Goal: Task Accomplishment & Management: Use online tool/utility

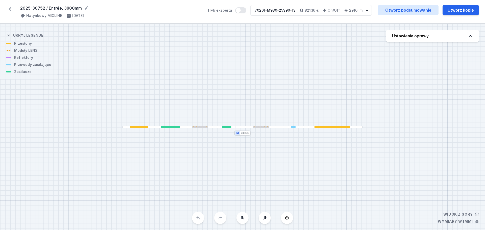
click at [313, 56] on div "S1 3800" at bounding box center [242, 127] width 485 height 206
click at [10, 8] on icon at bounding box center [10, 9] width 8 height 8
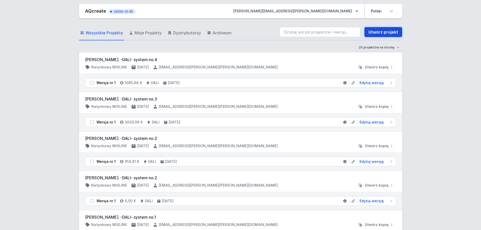
click at [382, 31] on link "Utwórz projekt" at bounding box center [383, 32] width 38 height 10
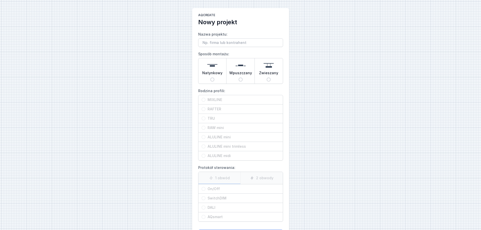
click at [204, 109] on label "RAFTER" at bounding box center [240, 108] width 84 height 9
click at [203, 108] on label "RAFTER" at bounding box center [240, 108] width 84 height 9
click at [213, 65] on img at bounding box center [212, 65] width 10 height 10
click at [213, 77] on input "Natynkowy" at bounding box center [212, 79] width 4 height 4
radio input "true"
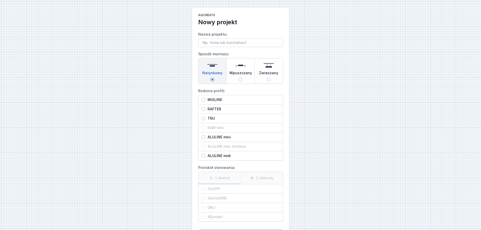
click at [203, 109] on input "RAFTER" at bounding box center [203, 109] width 4 height 4
radio input "true"
click at [204, 189] on input "On/Off" at bounding box center [203, 189] width 4 height 4
radio input "true"
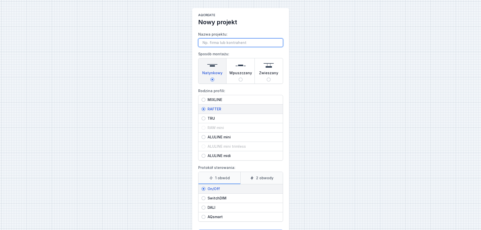
click at [206, 42] on input "Nazwa projektu:" at bounding box center [240, 42] width 85 height 9
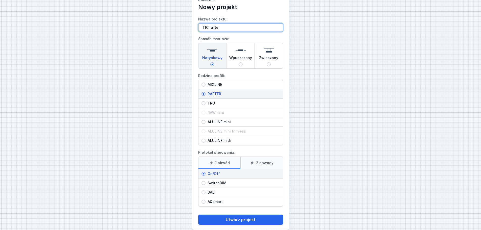
scroll to position [23, 0]
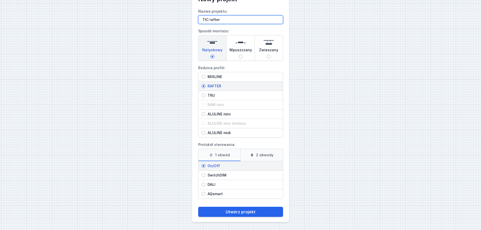
type input "TIC rafter"
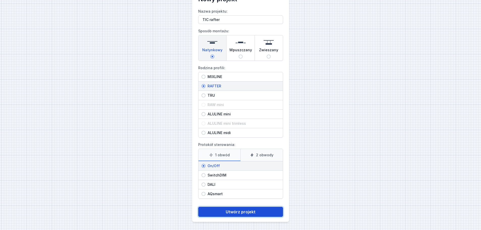
click at [237, 212] on button "Utwórz projekt" at bounding box center [240, 212] width 85 height 10
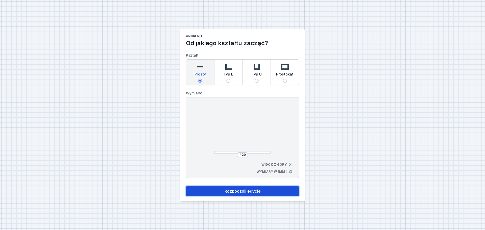
click at [232, 189] on button "Rozpocznij edycję" at bounding box center [242, 191] width 113 height 10
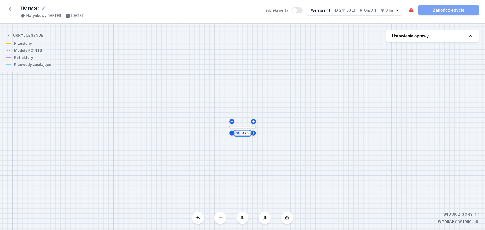
click at [248, 133] on input "420" at bounding box center [245, 133] width 8 height 4
type input "4"
type input "1955"
click at [343, 126] on div "S1 1955" at bounding box center [242, 127] width 485 height 206
click at [204, 128] on div "S1 1955" at bounding box center [242, 127] width 485 height 206
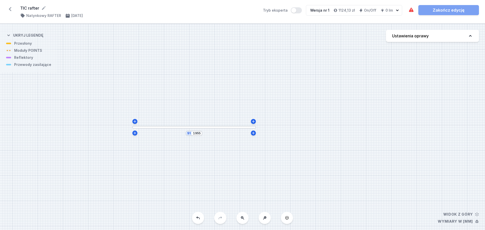
click at [150, 127] on div at bounding box center [193, 127] width 123 height 3
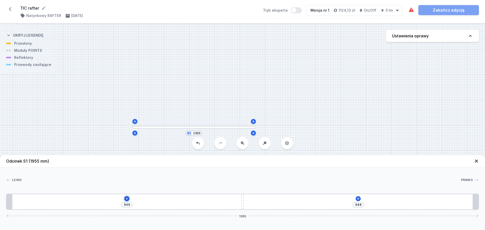
click at [127, 198] on icon at bounding box center [126, 198] width 3 height 3
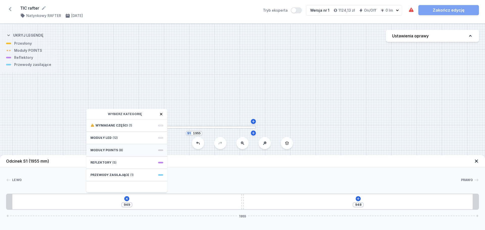
click at [159, 150] on span at bounding box center [160, 150] width 5 height 2
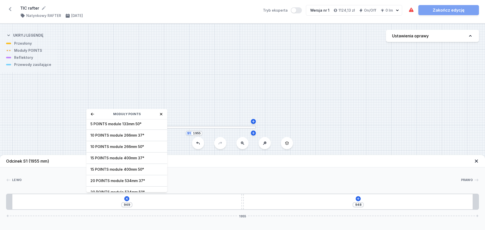
scroll to position [18, 0]
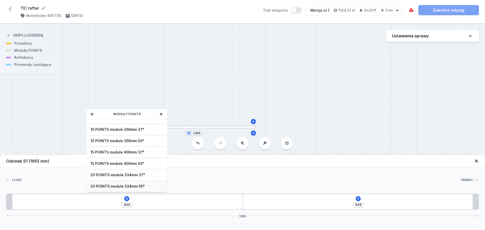
click at [106, 186] on span "20 POINTS module 534mm 50°" at bounding box center [126, 186] width 73 height 5
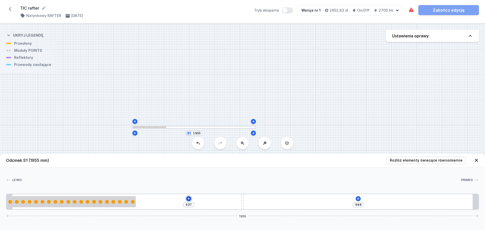
click at [188, 198] on icon at bounding box center [189, 199] width 4 height 4
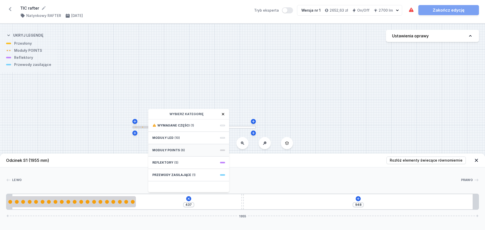
click at [160, 149] on span "Moduły POINTS" at bounding box center [166, 150] width 28 height 4
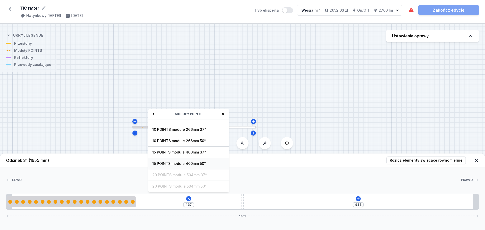
click at [190, 163] on span "15 POINTS module 400mm 50°" at bounding box center [188, 163] width 73 height 5
type input "37"
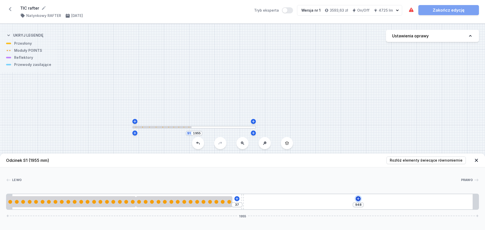
click at [359, 199] on icon at bounding box center [358, 198] width 3 height 3
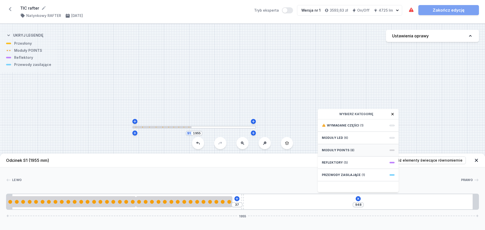
click at [347, 150] on span "Moduły POINTS" at bounding box center [336, 150] width 28 height 4
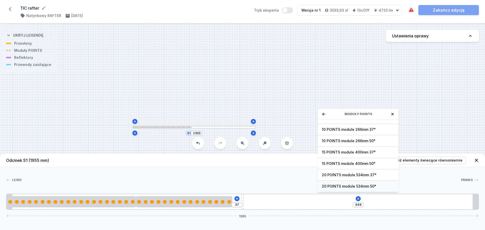
click at [346, 187] on span "20 POINTS module 534mm 50°" at bounding box center [358, 186] width 73 height 5
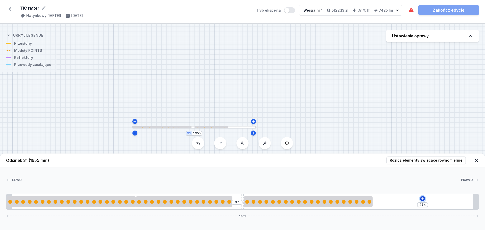
click at [421, 199] on icon at bounding box center [422, 198] width 3 height 3
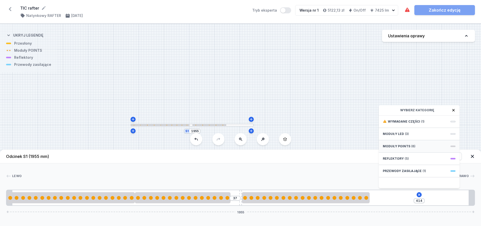
click at [404, 148] on span "Moduły POINTS" at bounding box center [397, 146] width 28 height 4
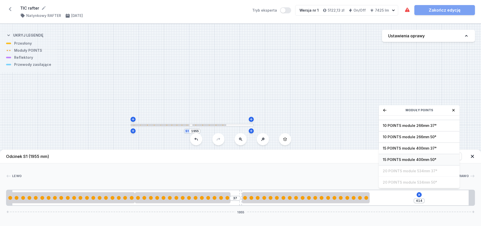
click at [406, 162] on span "15 POINTS module 400mm 50°" at bounding box center [419, 159] width 73 height 5
type input "14"
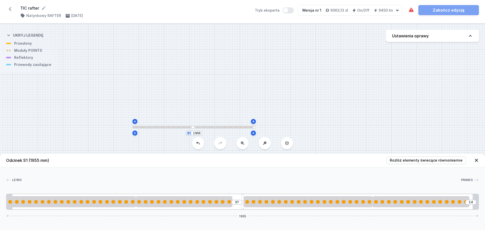
click at [234, 200] on div "37" at bounding box center [236, 202] width 11 height 5
click at [236, 198] on div "37 14 1955" at bounding box center [242, 202] width 472 height 16
click at [236, 202] on input "37" at bounding box center [237, 202] width 8 height 4
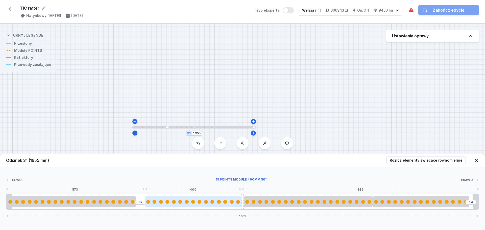
drag, startPoint x: 195, startPoint y: 204, endPoint x: 218, endPoint y: 203, distance: 23.0
click at [218, 203] on div at bounding box center [193, 201] width 96 height 11
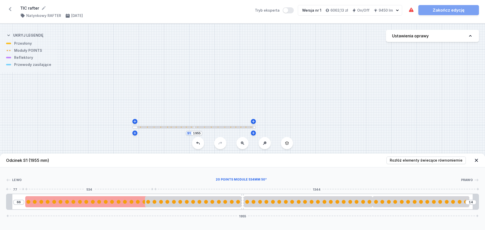
type input "53"
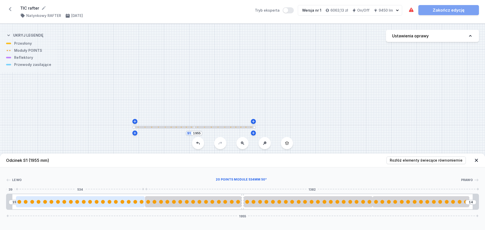
drag, startPoint x: 97, startPoint y: 203, endPoint x: 113, endPoint y: 202, distance: 16.7
click at [113, 202] on div at bounding box center [80, 202] width 129 height 4
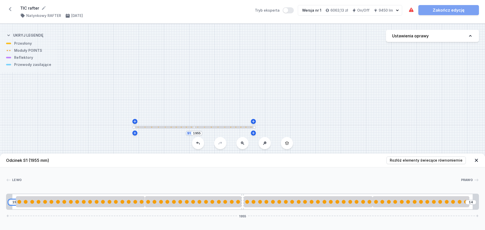
click at [14, 202] on input "15" at bounding box center [14, 202] width 8 height 4
click at [15, 204] on input "15" at bounding box center [14, 202] width 8 height 4
click at [470, 198] on div "15 14 1955" at bounding box center [242, 202] width 472 height 16
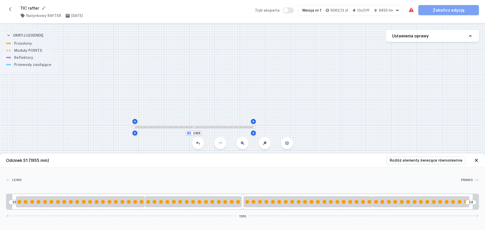
click at [175, 128] on div "S1 1955" at bounding box center [242, 127] width 485 height 206
click at [13, 201] on input "15" at bounding box center [14, 202] width 8 height 4
click at [198, 134] on input "1955" at bounding box center [197, 133] width 8 height 4
click at [471, 36] on icon at bounding box center [470, 36] width 3 height 2
select select "M"
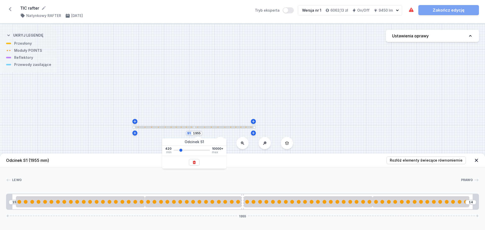
select select "3000"
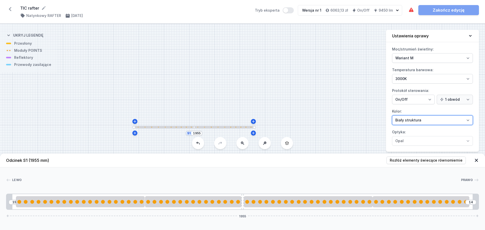
click at [467, 120] on select "[PERSON_NAME] struktura [PERSON_NAME] struktura Złoty struktura Miedziany [PERS…" at bounding box center [432, 120] width 81 height 10
select select "2"
click at [392, 115] on select "[PERSON_NAME] struktura [PERSON_NAME] struktura Złoty struktura Miedziany [PERS…" at bounding box center [432, 120] width 81 height 10
click at [443, 11] on div "Wymagane części nie zostały dodane. Zakończ edycję" at bounding box center [443, 10] width 71 height 10
click at [335, 105] on div "S1 1955" at bounding box center [242, 127] width 485 height 206
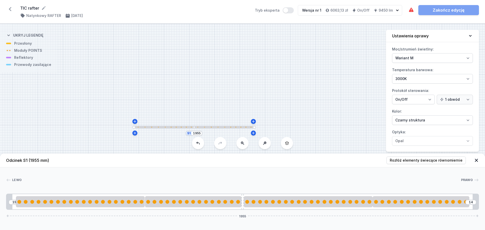
click at [471, 36] on icon at bounding box center [469, 35] width 5 height 5
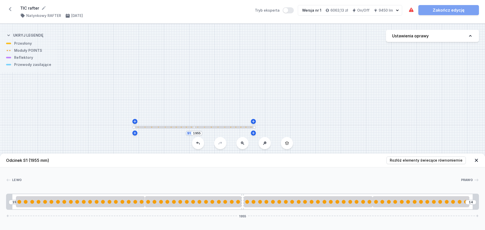
click at [451, 11] on div "Wymagane części nie zostały dodane. Zakończ edycję" at bounding box center [443, 10] width 71 height 10
click at [445, 11] on div "Wymagane części nie zostały dodane. Zakończ edycję" at bounding box center [443, 10] width 71 height 10
click at [411, 9] on icon at bounding box center [411, 10] width 6 height 6
click at [412, 18] on div "Wymagane części nie zostały dodane." at bounding box center [436, 19] width 52 height 8
click at [77, 179] on div at bounding box center [241, 179] width 439 height 5
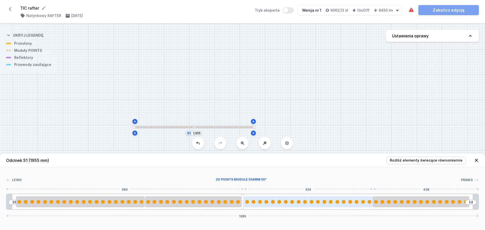
drag, startPoint x: 331, startPoint y: 206, endPoint x: 341, endPoint y: 204, distance: 10.3
click at [340, 206] on div at bounding box center [308, 201] width 129 height 11
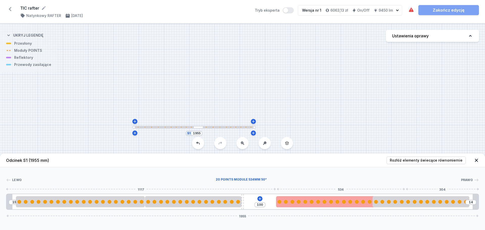
type input "87"
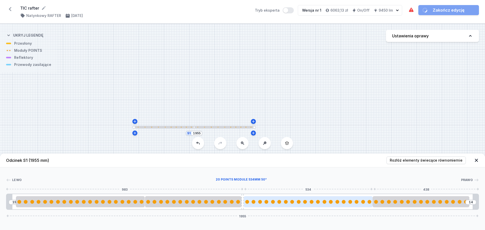
drag, startPoint x: 336, startPoint y: 203, endPoint x: 312, endPoint y: 204, distance: 24.3
click at [312, 204] on div at bounding box center [308, 201] width 129 height 11
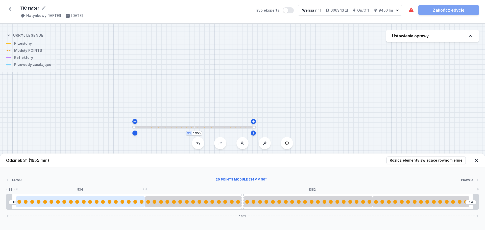
click at [87, 202] on div at bounding box center [80, 202] width 129 height 4
click at [93, 201] on div at bounding box center [94, 202] width 4 height 4
select select "2894"
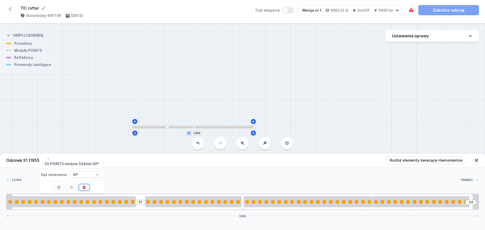
click at [85, 188] on icon at bounding box center [84, 187] width 3 height 3
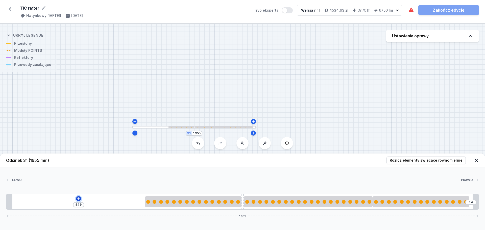
click at [78, 198] on icon at bounding box center [78, 199] width 4 height 4
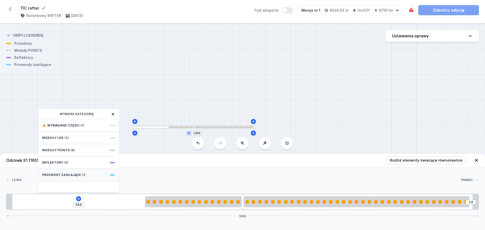
click at [111, 174] on div "Przewody zasilające (1)" at bounding box center [78, 175] width 81 height 12
click at [67, 123] on span "Hole for power supply cable" at bounding box center [78, 124] width 73 height 5
type input "469"
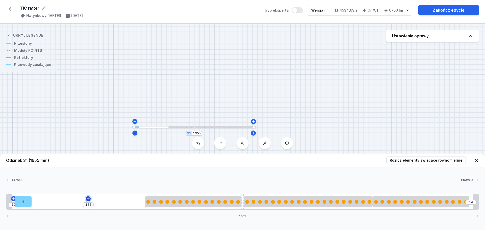
click at [87, 198] on icon at bounding box center [88, 199] width 4 height 4
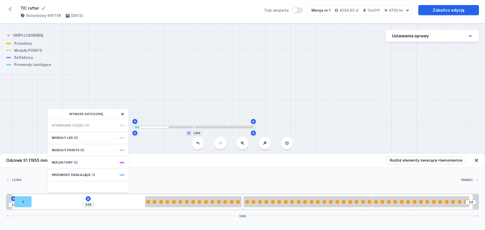
click at [470, 35] on icon at bounding box center [470, 36] width 3 height 2
select select "M"
select select "3000"
select select "2"
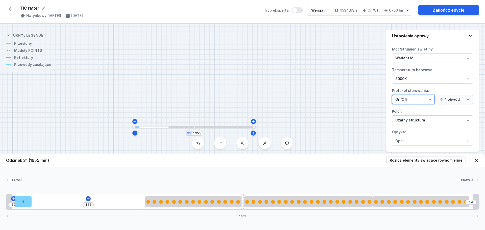
click at [432, 100] on select "On/Off SwitchDIM DALI AQsmart" at bounding box center [413, 100] width 43 height 10
select select "4"
click at [392, 95] on select "On/Off SwitchDIM DALI AQsmart" at bounding box center [413, 100] width 43 height 10
click at [89, 198] on icon at bounding box center [88, 199] width 4 height 4
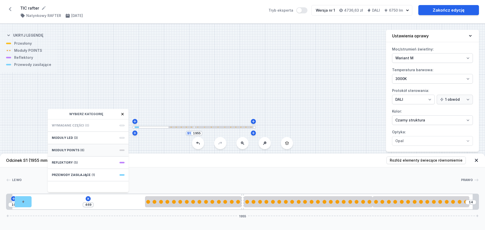
click at [71, 150] on span "Moduły POINTS" at bounding box center [66, 150] width 28 height 4
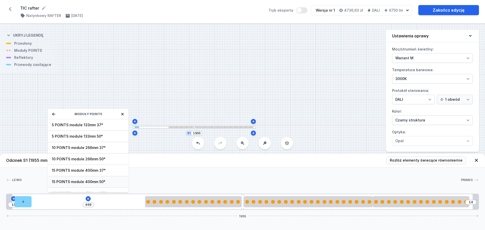
click at [97, 182] on span "15 POINTS module 400mm 50°" at bounding box center [88, 181] width 73 height 5
type input "69"
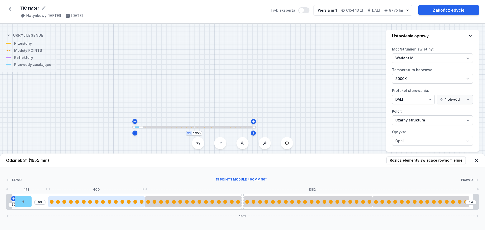
drag, startPoint x: 71, startPoint y: 204, endPoint x: 99, endPoint y: 205, distance: 28.3
click at [99, 205] on div at bounding box center [96, 201] width 96 height 11
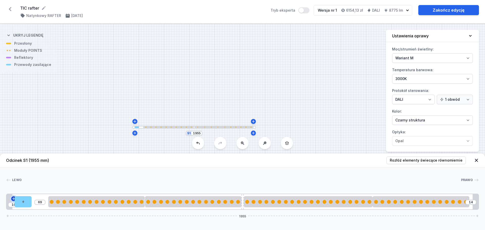
click at [13, 199] on icon at bounding box center [14, 199] width 4 height 4
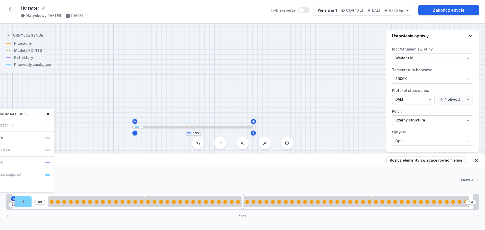
drag, startPoint x: 33, startPoint y: 115, endPoint x: 58, endPoint y: 114, distance: 24.5
click at [58, 114] on div "S1 1955 Odcinek S1 (1955 mm) Rozłóż elementy świecące równomiernie Lewo Prawo 1…" at bounding box center [242, 127] width 485 height 206
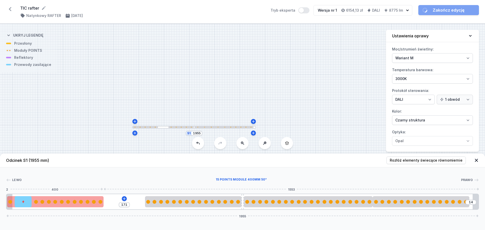
type input "69"
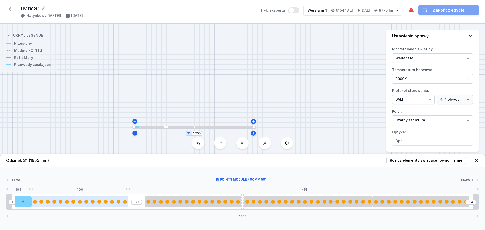
drag, startPoint x: 76, startPoint y: 204, endPoint x: 52, endPoint y: 203, distance: 23.8
click at [52, 203] on div at bounding box center [80, 201] width 96 height 11
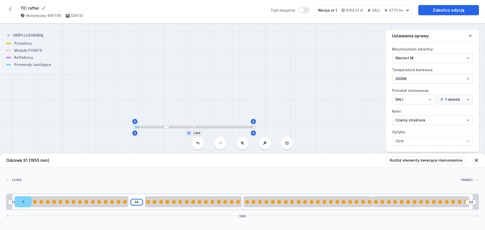
click at [134, 202] on input "69" at bounding box center [137, 202] width 8 height 4
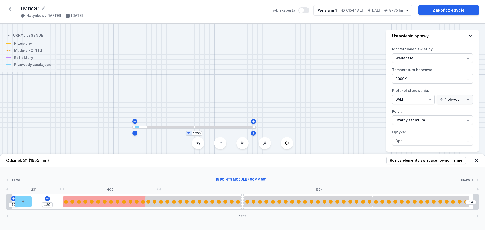
drag, startPoint x: 66, startPoint y: 204, endPoint x: 93, endPoint y: 205, distance: 27.5
click at [93, 205] on div at bounding box center [111, 201] width 96 height 11
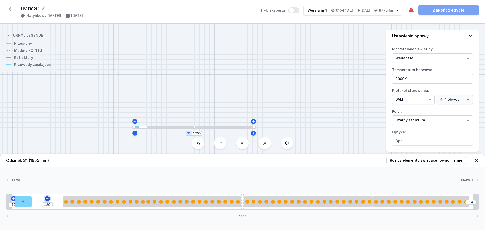
click at [46, 199] on icon at bounding box center [47, 199] width 4 height 4
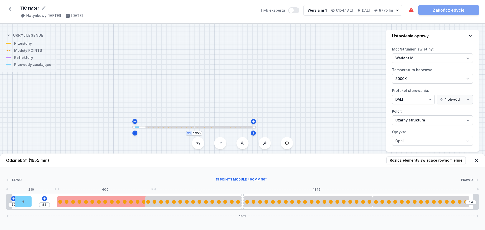
type input "77"
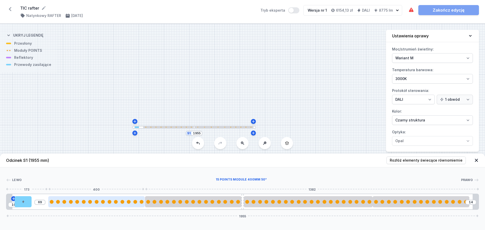
drag, startPoint x: 108, startPoint y: 204, endPoint x: 97, endPoint y: 203, distance: 11.5
click at [97, 203] on div at bounding box center [96, 201] width 96 height 11
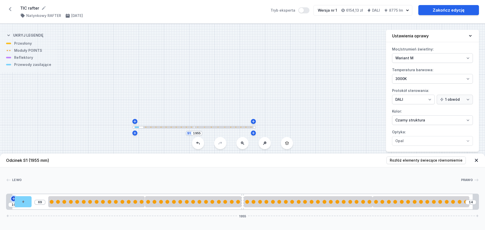
click at [13, 199] on icon at bounding box center [14, 199] width 4 height 4
click at [304, 9] on button "Tryb eksperta" at bounding box center [303, 10] width 11 height 6
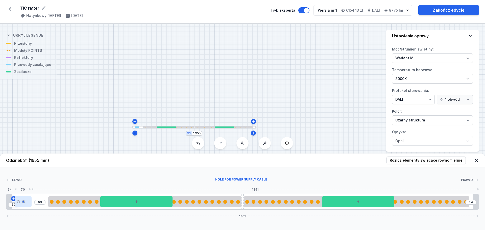
click at [22, 204] on div at bounding box center [23, 201] width 17 height 11
click at [34, 187] on icon at bounding box center [32, 187] width 4 height 4
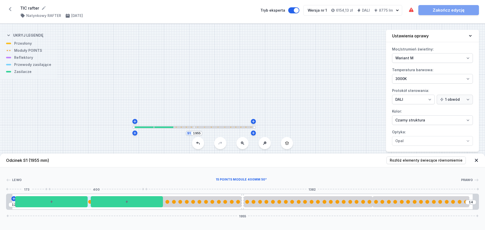
click at [89, 204] on div at bounding box center [96, 201] width 96 height 11
select select "2882"
click at [108, 186] on icon at bounding box center [109, 187] width 3 height 3
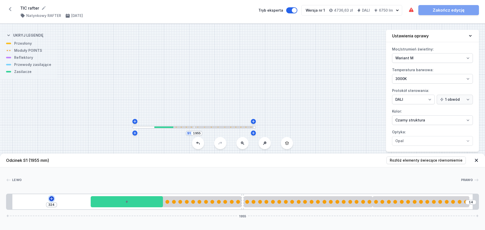
click at [52, 198] on icon at bounding box center [51, 199] width 4 height 4
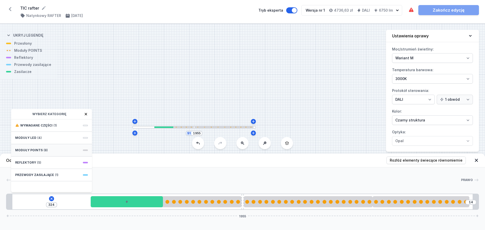
click at [59, 150] on div "Moduły POINTS (8)" at bounding box center [51, 150] width 81 height 12
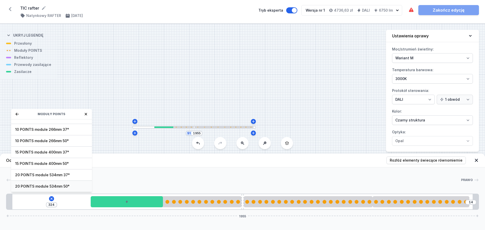
click at [53, 185] on span "20 POINTS module 534mm 50°" at bounding box center [51, 186] width 73 height 5
